Goal: Go to known website: Access a specific website the user already knows

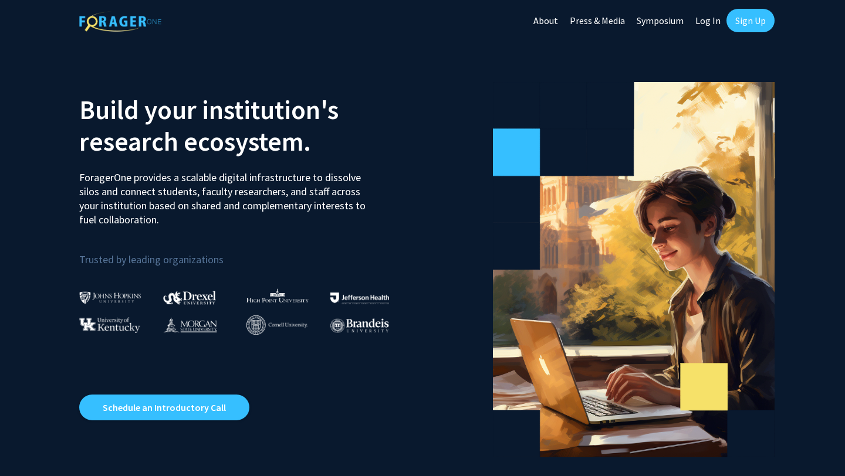
click at [719, 16] on link "Log In" at bounding box center [707, 20] width 37 height 41
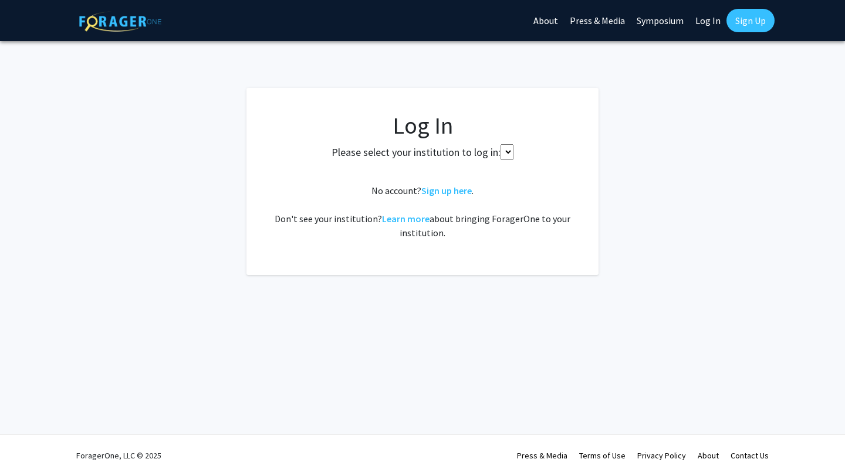
select select
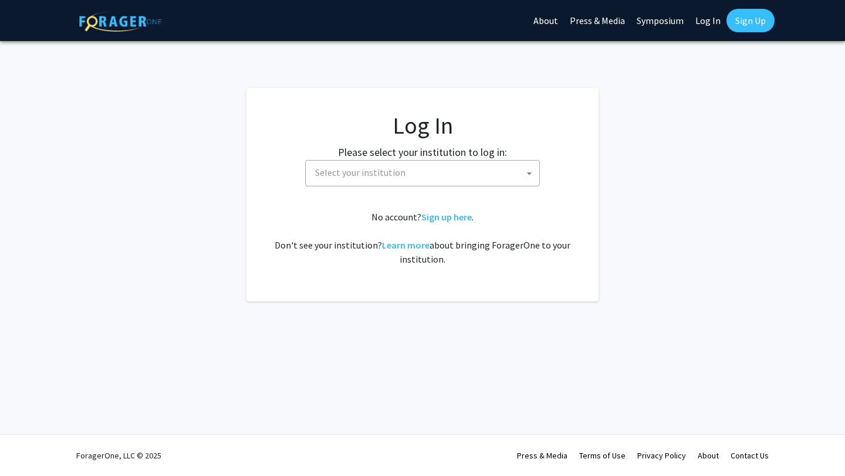
click at [490, 187] on fg-card-body "Log In Please select your institution to log in: Baylor University Brandeis Uni…" at bounding box center [422, 194] width 305 height 167
click at [491, 170] on span "Select your institution" at bounding box center [424, 173] width 229 height 24
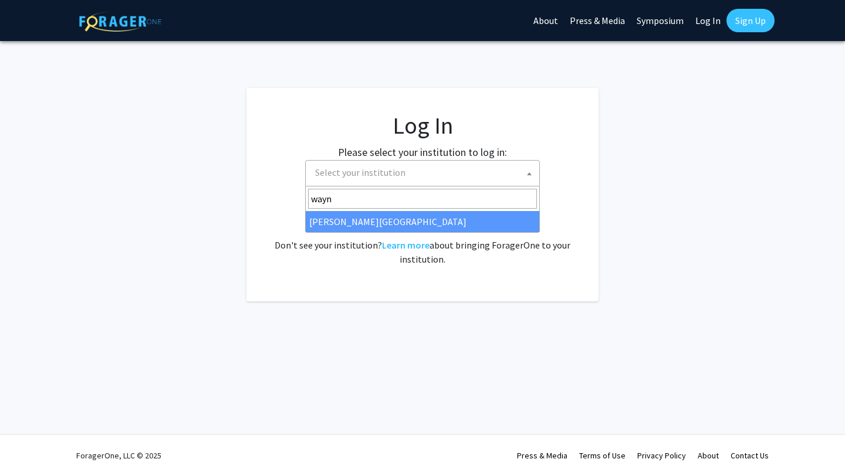
type input "wayn"
select select "21"
